Goal: Communication & Community: Ask a question

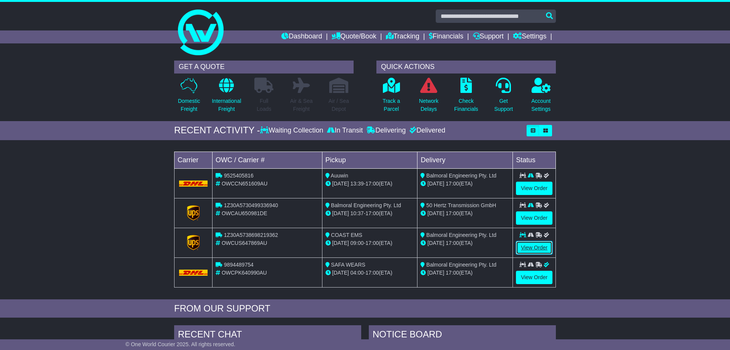
click at [535, 245] on link "View Order" at bounding box center [534, 247] width 37 height 13
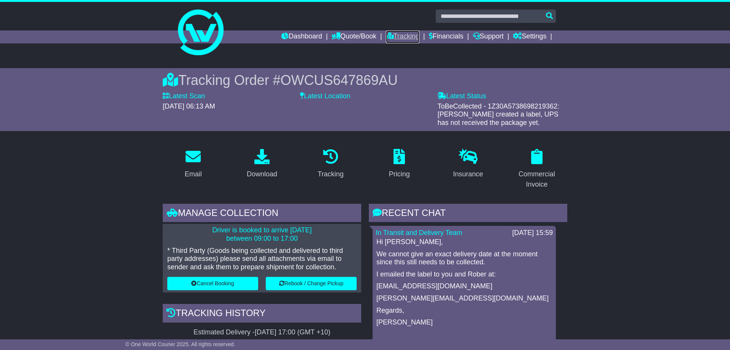
click at [390, 36] on link "Tracking" at bounding box center [402, 36] width 33 height 13
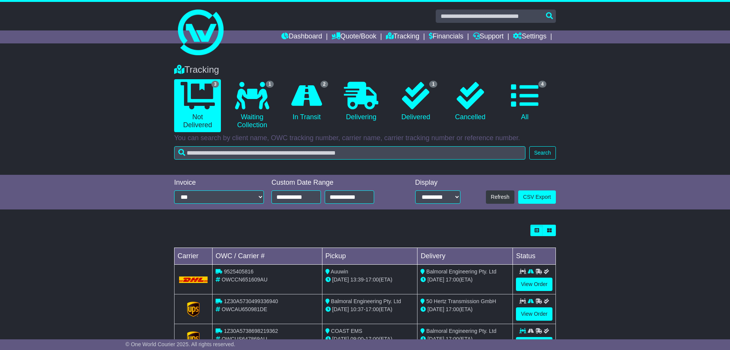
scroll to position [31, 0]
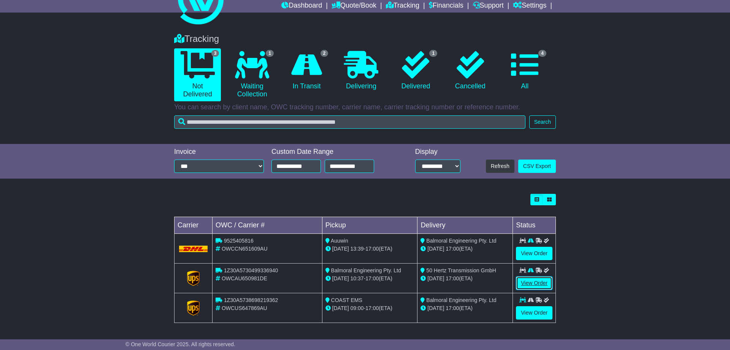
click at [540, 283] on link "View Order" at bounding box center [534, 282] width 37 height 13
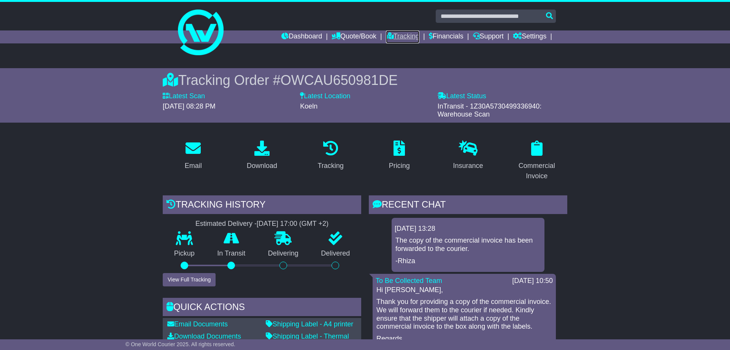
click at [395, 35] on link "Tracking" at bounding box center [402, 36] width 33 height 13
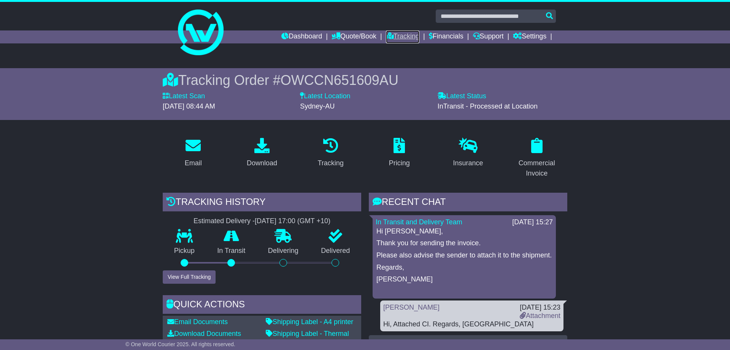
click at [394, 35] on link "Tracking" at bounding box center [402, 36] width 33 height 13
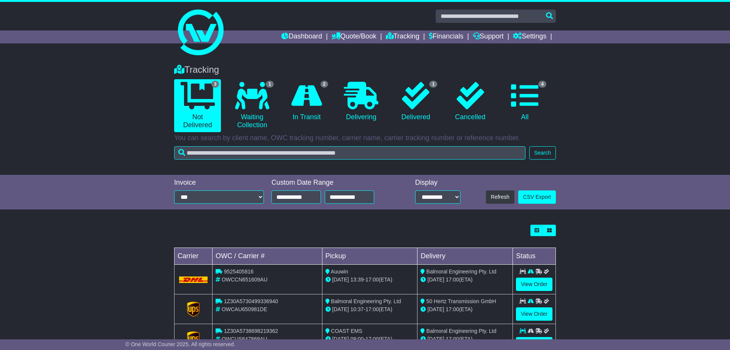
scroll to position [31, 0]
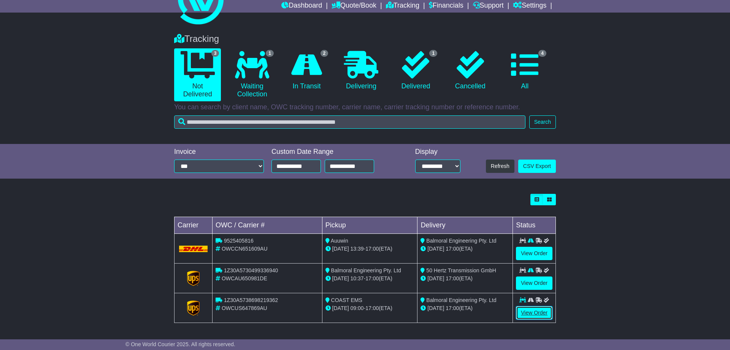
click at [536, 310] on link "View Order" at bounding box center [534, 312] width 37 height 13
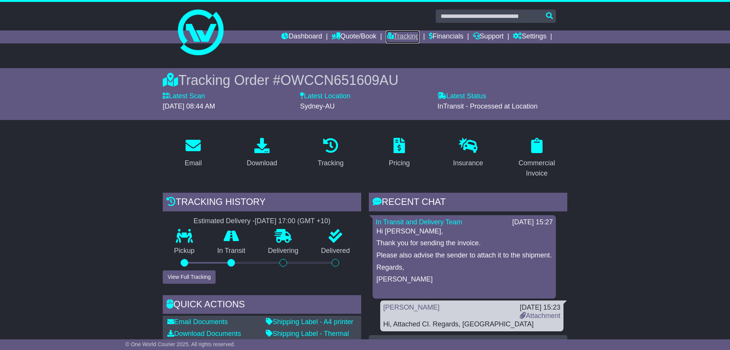
click at [393, 38] on link "Tracking" at bounding box center [402, 36] width 33 height 13
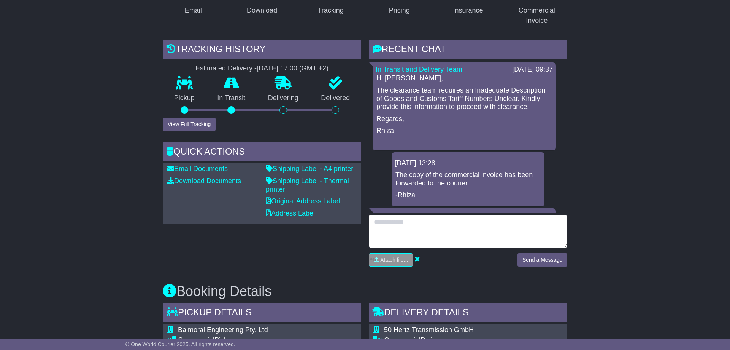
click at [493, 226] on textarea at bounding box center [468, 231] width 199 height 33
type textarea "**********"
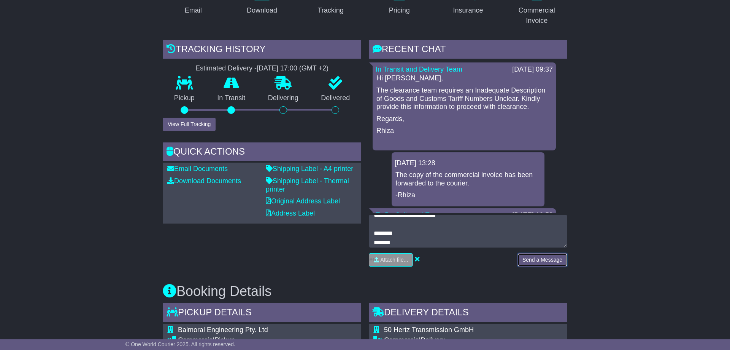
click at [556, 261] on button "Send a Message" at bounding box center [543, 259] width 50 height 13
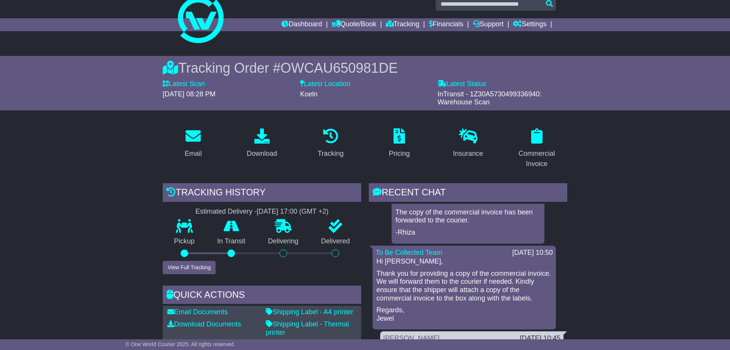
scroll to position [129, 0]
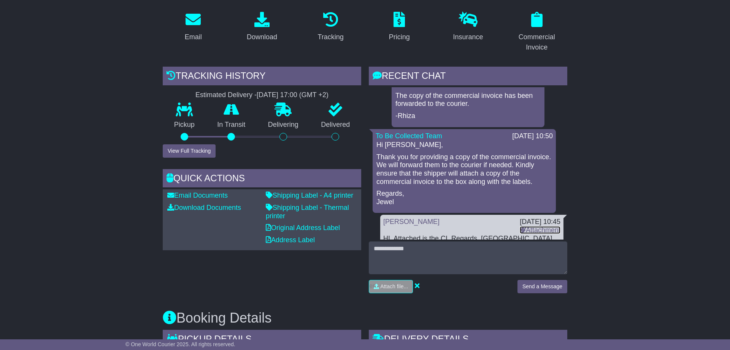
click at [525, 226] on link "Attachment" at bounding box center [540, 230] width 41 height 8
